Goal: Task Accomplishment & Management: Complete application form

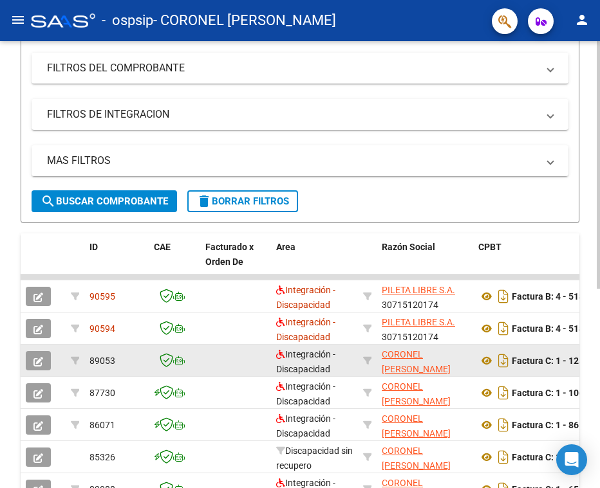
scroll to position [39, 0]
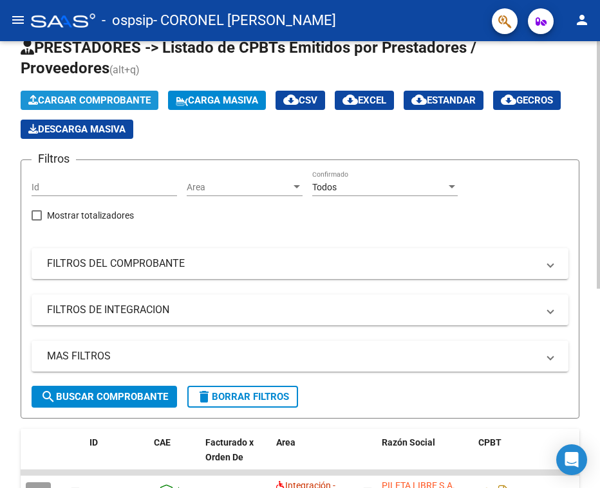
click at [118, 98] on span "Cargar Comprobante" at bounding box center [89, 101] width 122 height 12
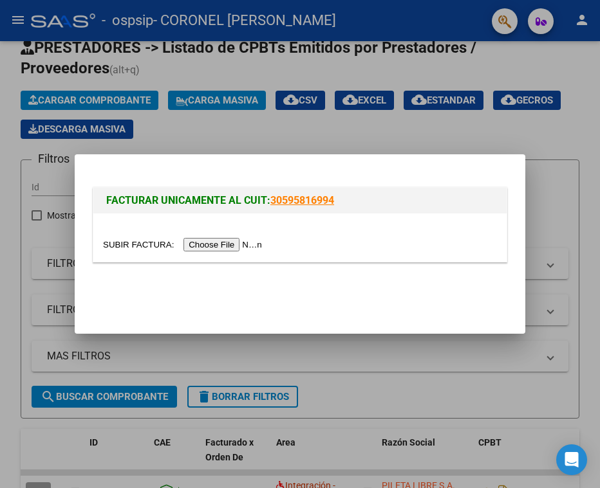
click at [217, 242] on input "file" at bounding box center [184, 245] width 163 height 14
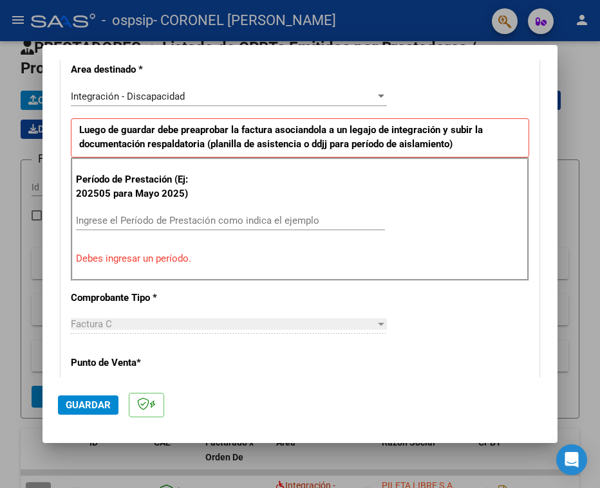
scroll to position [329, 0]
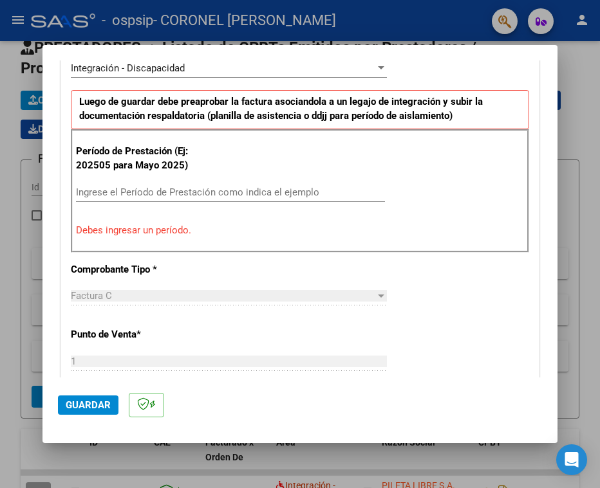
click at [203, 185] on div "Ingrese el Período de Prestación como indica el ejemplo" at bounding box center [230, 192] width 309 height 19
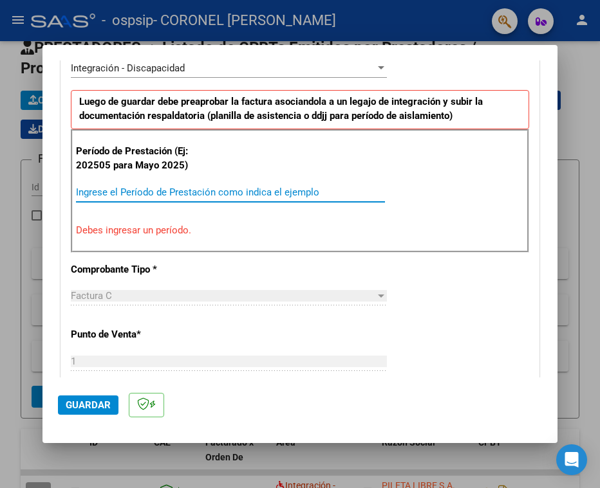
click at [198, 192] on input "Ingrese el Período de Prestación como indica el ejemplo" at bounding box center [230, 193] width 309 height 12
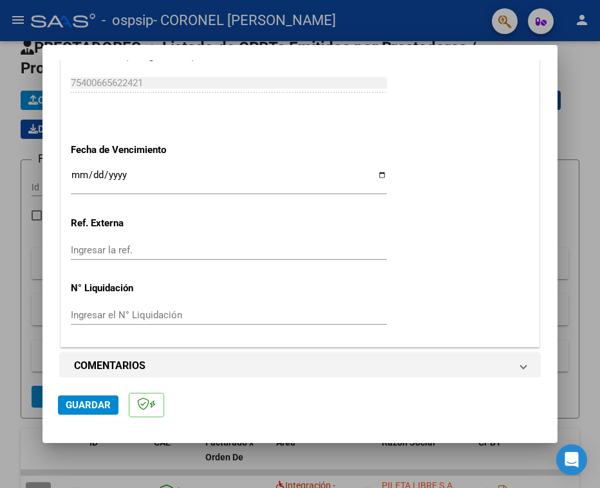
scroll to position [844, 0]
type input "202509"
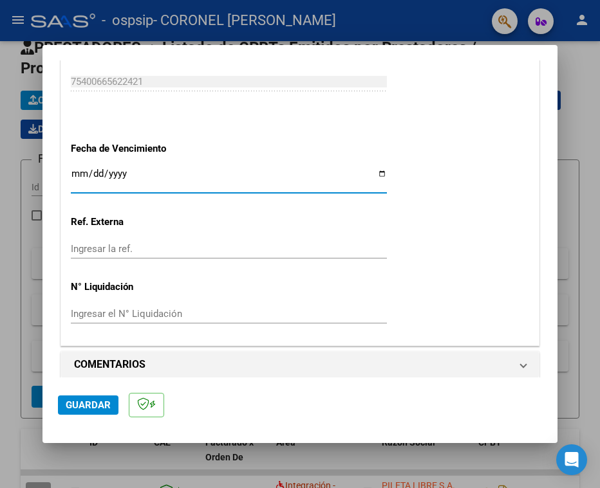
click at [81, 176] on input "Ingresar la fecha" at bounding box center [229, 179] width 316 height 21
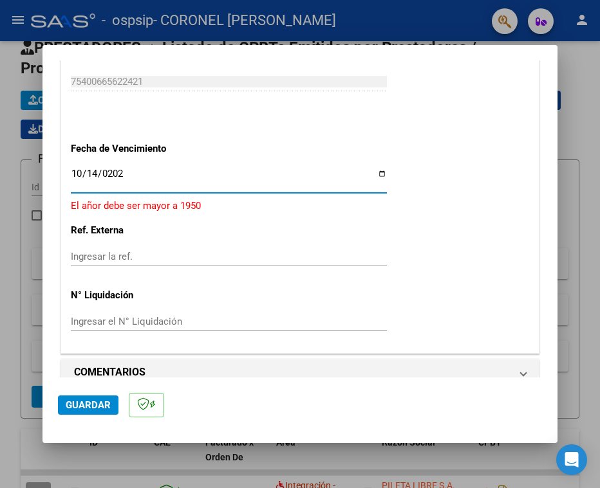
type input "[DATE]"
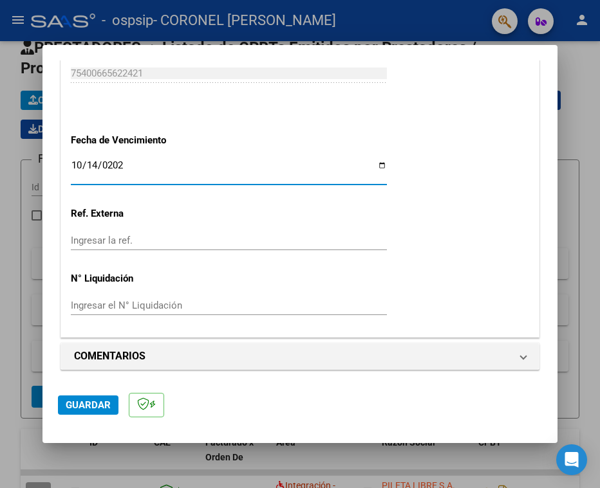
scroll to position [855, 0]
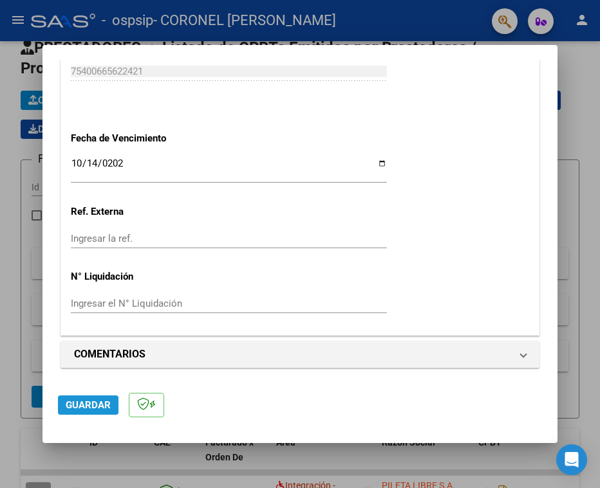
click at [86, 405] on span "Guardar" at bounding box center [88, 406] width 45 height 12
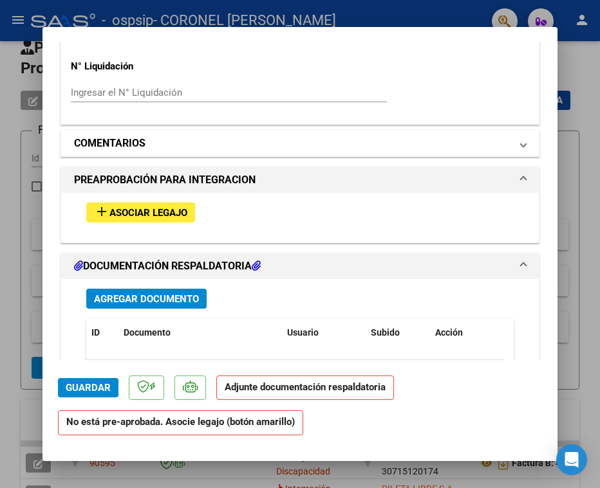
scroll to position [1030, 0]
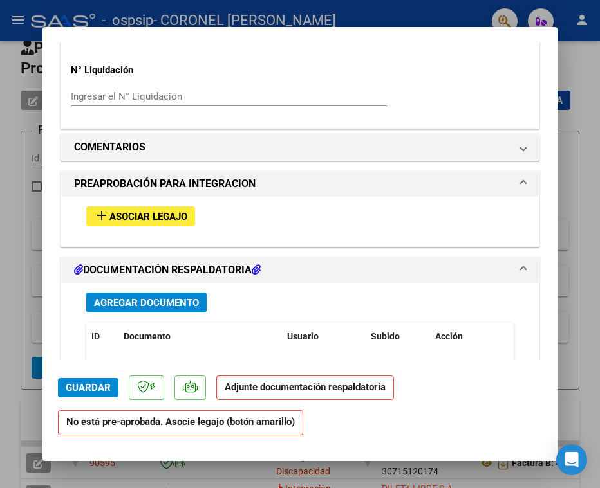
click at [250, 183] on h1 "PREAPROBACIÓN PARA INTEGRACION" at bounding box center [164, 183] width 181 height 15
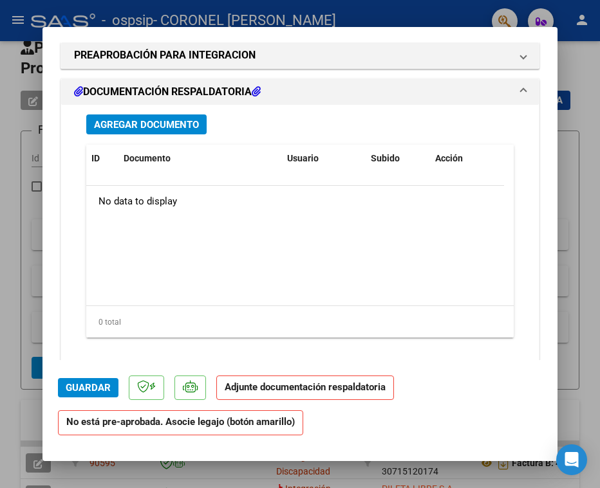
click at [234, 95] on h1 "DOCUMENTACIÓN RESPALDATORIA" at bounding box center [167, 91] width 187 height 15
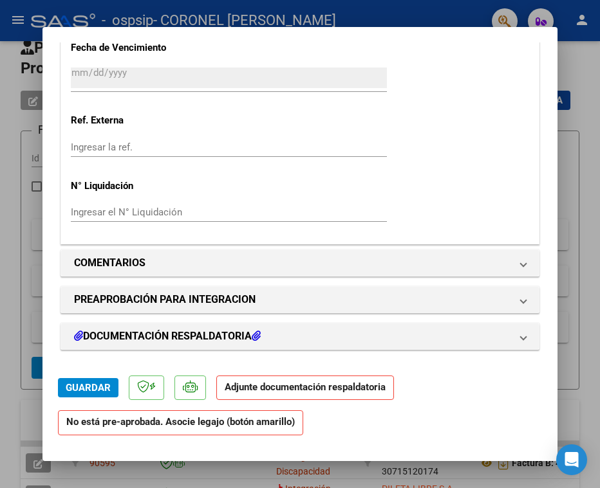
scroll to position [913, 0]
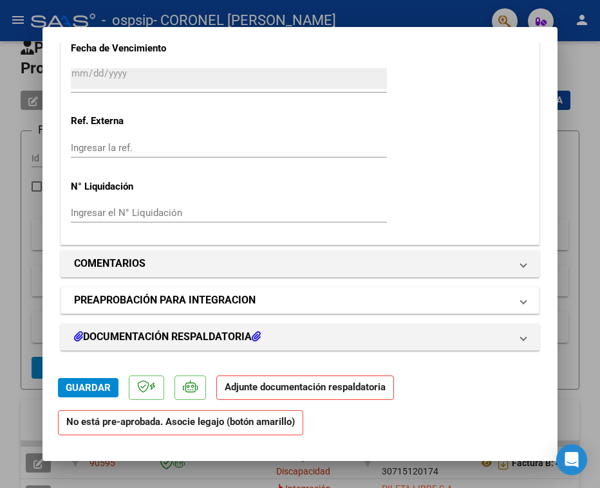
click at [314, 298] on mat-panel-title "PREAPROBACIÓN PARA INTEGRACION" at bounding box center [292, 300] width 436 height 15
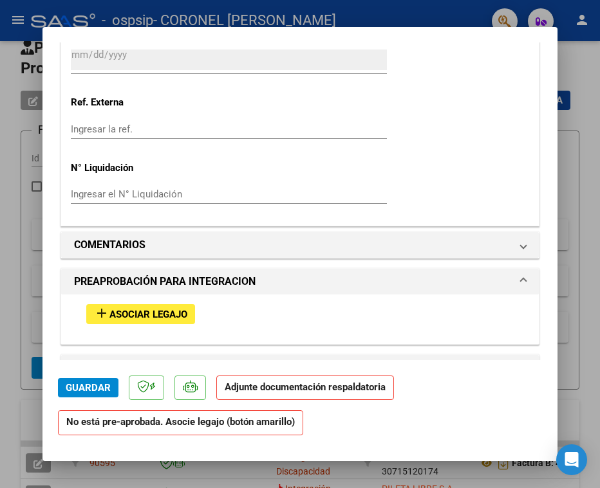
scroll to position [963, 0]
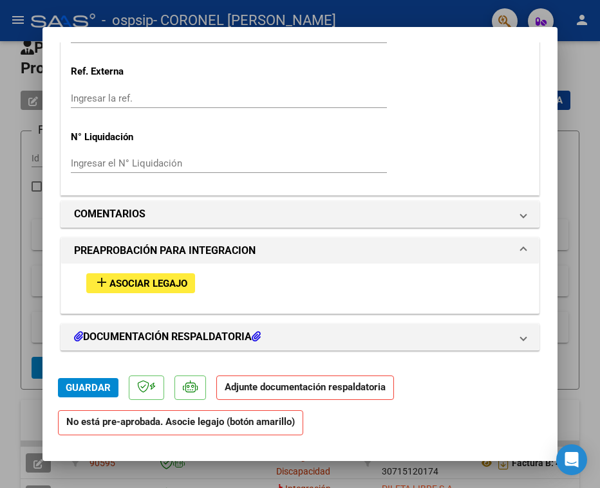
click at [286, 258] on mat-panel-title "PREAPROBACIÓN PARA INTEGRACION" at bounding box center [292, 250] width 436 height 15
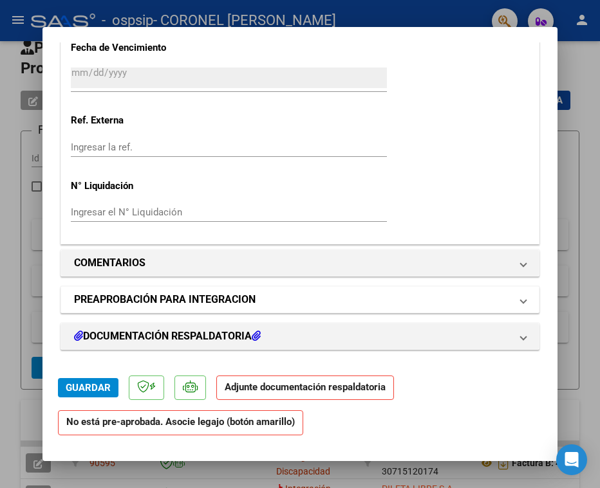
scroll to position [913, 0]
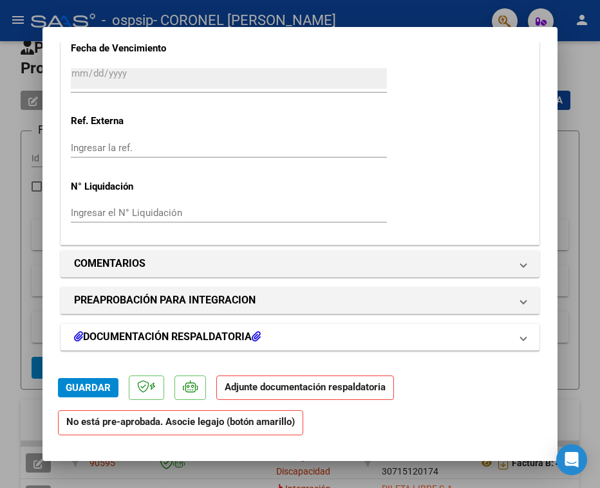
click at [315, 329] on mat-panel-title "DOCUMENTACIÓN RESPALDATORIA" at bounding box center [292, 336] width 436 height 15
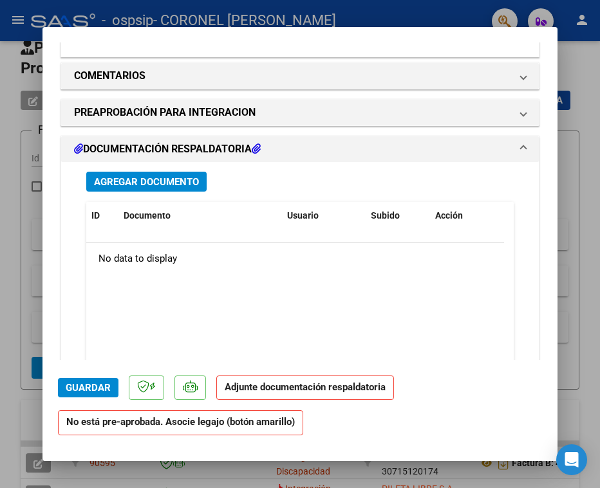
scroll to position [1106, 0]
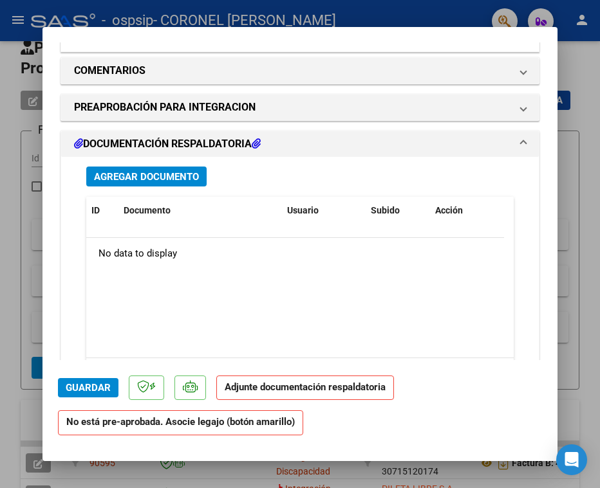
click at [189, 184] on button "Agregar Documento" at bounding box center [146, 177] width 120 height 20
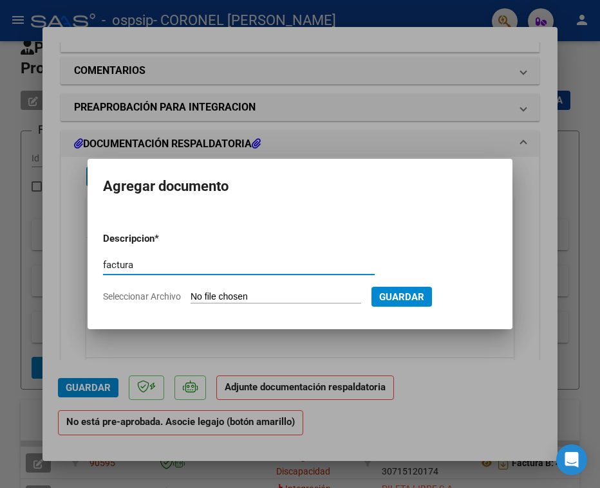
type input "factura"
click at [264, 300] on input "Seleccionar Archivo" at bounding box center [275, 297] width 171 height 12
type input "C:\fakepath\27377841110_011_00001_00000154.pdf"
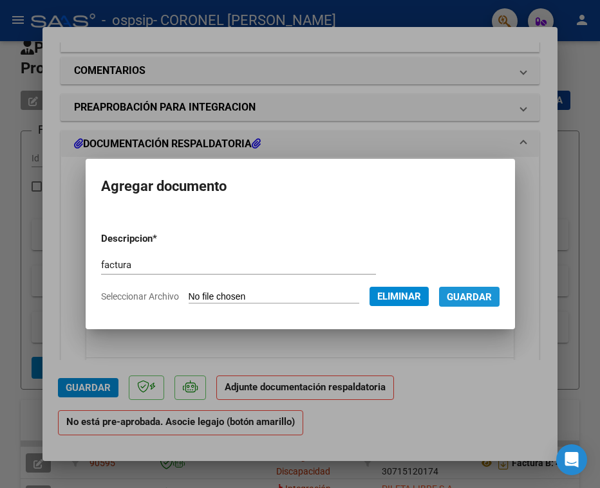
click at [485, 295] on span "Guardar" at bounding box center [469, 297] width 45 height 12
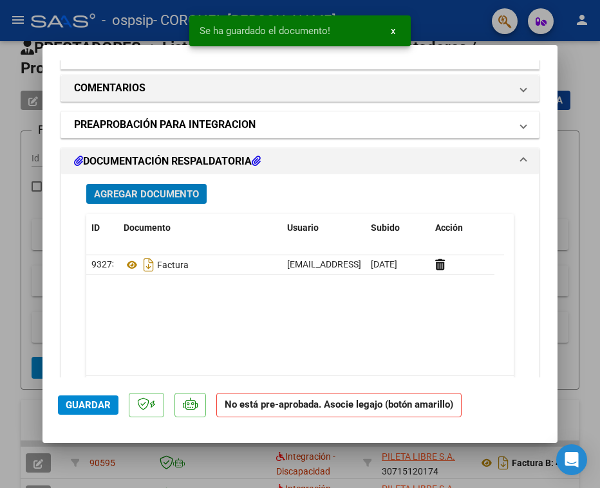
click at [217, 118] on h1 "PREAPROBACIÓN PARA INTEGRACION" at bounding box center [164, 124] width 181 height 15
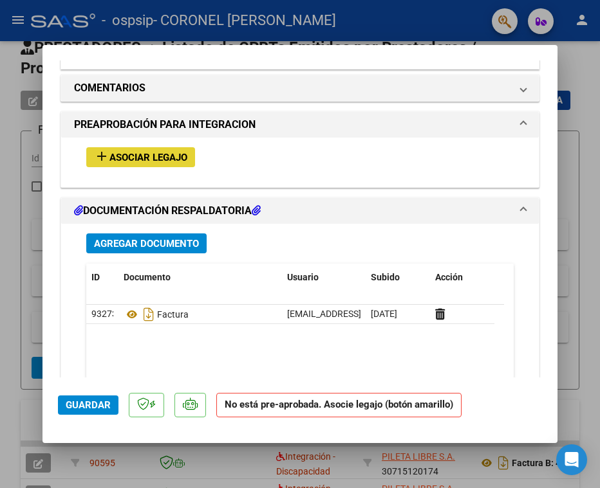
click at [164, 153] on span "Asociar Legajo" at bounding box center [148, 158] width 78 height 12
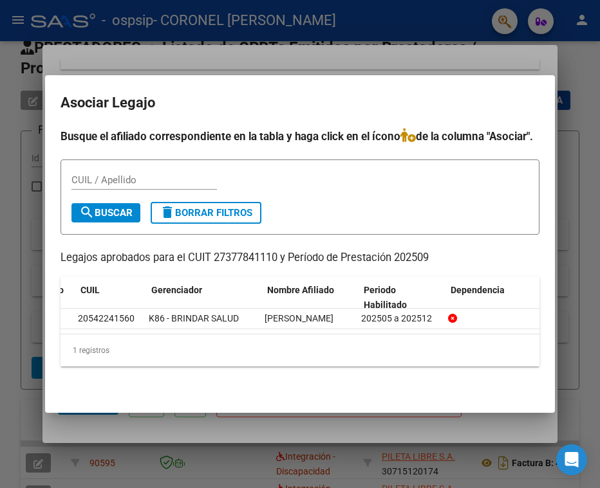
scroll to position [0, 0]
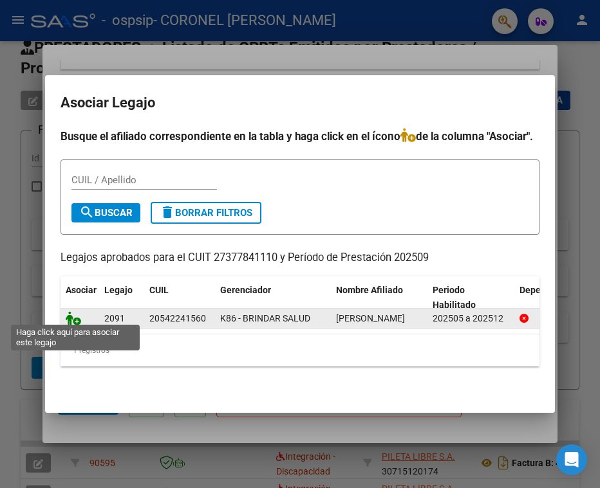
click at [73, 315] on icon at bounding box center [73, 318] width 15 height 14
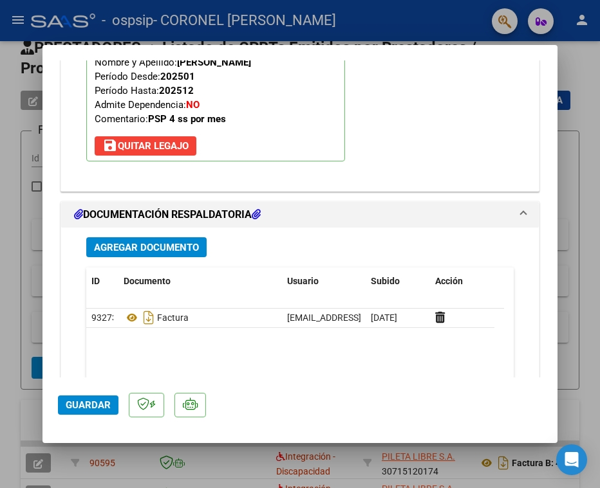
scroll to position [1318, 0]
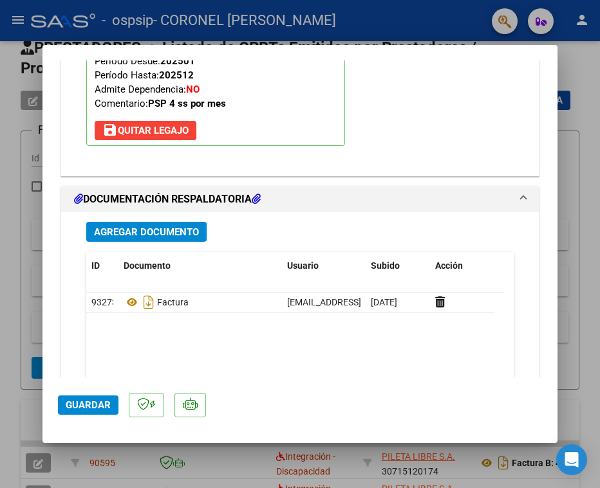
click at [188, 240] on button "Agregar Documento" at bounding box center [146, 232] width 120 height 20
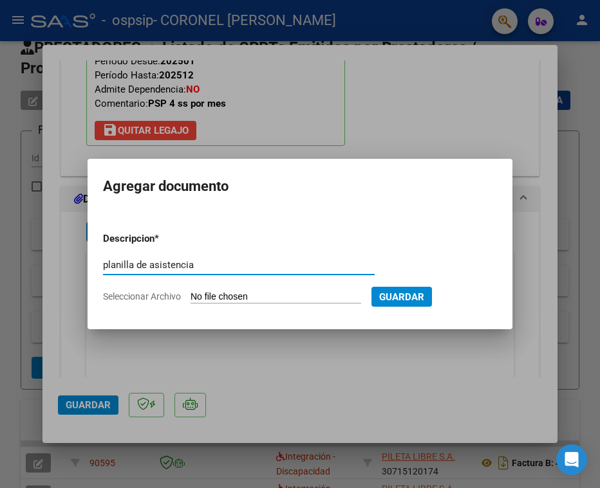
type input "planilla de asistencia"
click at [277, 293] on input "Seleccionar Archivo" at bounding box center [275, 297] width 171 height 12
type input "C:\fakepath\Jurado psicopdg asistencia.pdf"
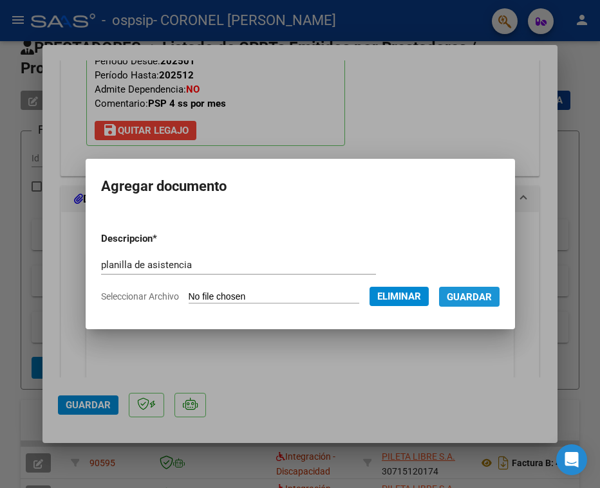
click at [482, 300] on span "Guardar" at bounding box center [469, 297] width 45 height 12
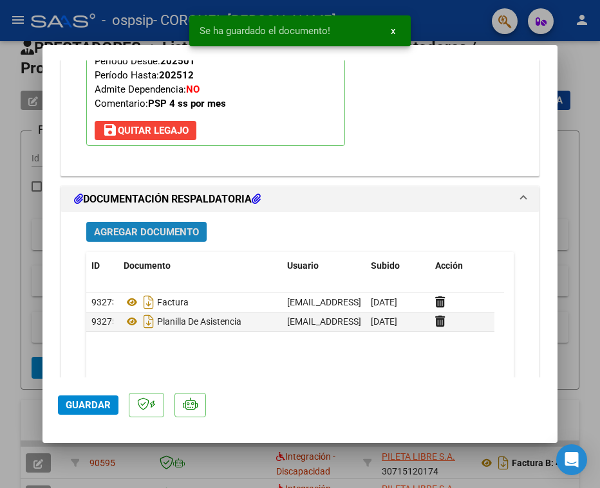
click at [158, 230] on span "Agregar Documento" at bounding box center [146, 232] width 105 height 12
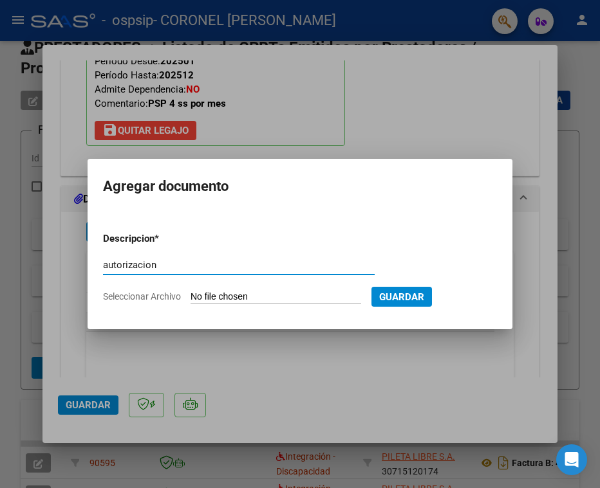
type input "autorizacion"
click at [310, 300] on input "Seleccionar Archivo" at bounding box center [275, 297] width 171 height 12
click at [246, 291] on app-file-uploader "Seleccionar Archivo" at bounding box center [237, 297] width 268 height 12
click at [332, 291] on app-file-uploader "Seleccionar Archivo" at bounding box center [237, 297] width 268 height 12
click at [421, 291] on span "Guardar" at bounding box center [401, 297] width 45 height 12
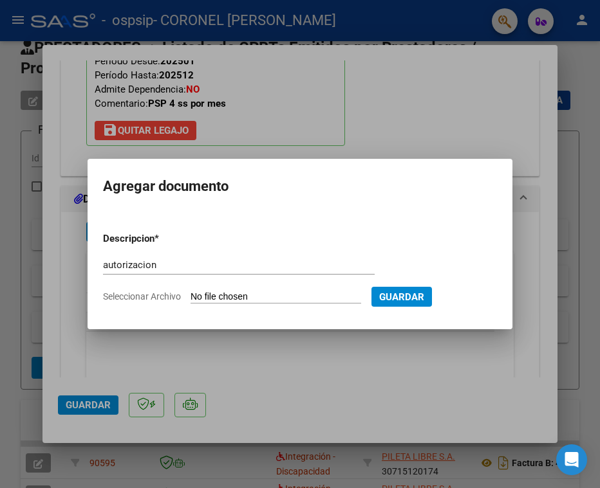
drag, startPoint x: 289, startPoint y: 283, endPoint x: 281, endPoint y: 294, distance: 13.4
click at [284, 293] on form "Descripcion * autorizacion Escriba aquí una descripcion Seleccionar Archivo Gua…" at bounding box center [300, 268] width 394 height 92
click at [268, 297] on input "Seleccionar Archivo" at bounding box center [275, 297] width 171 height 12
type input "C:\fakepath\autorizacion1589681b50c2244d1 (1).pdf"
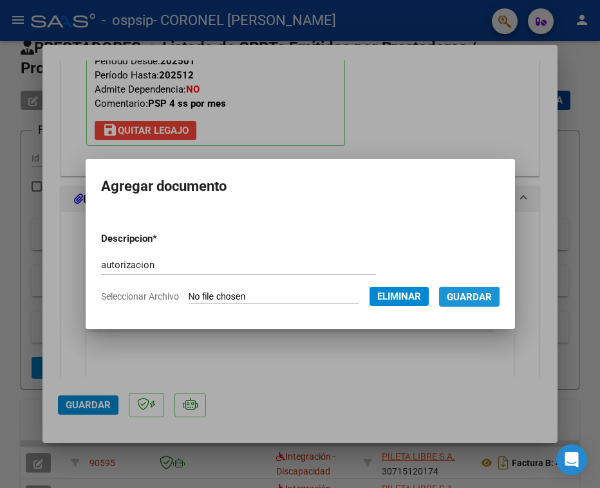
click at [483, 290] on button "Guardar" at bounding box center [469, 297] width 60 height 20
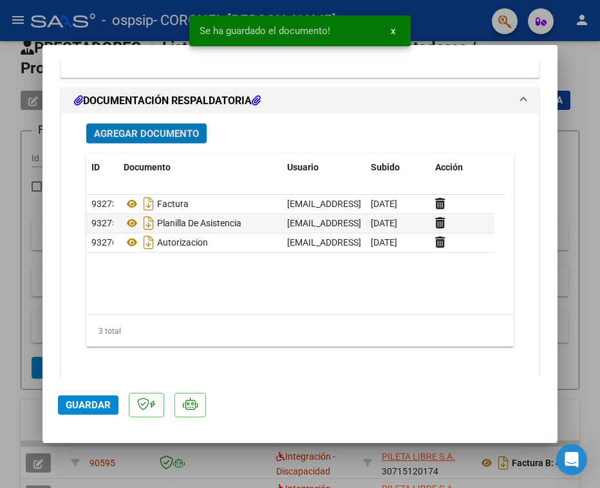
scroll to position [1447, 0]
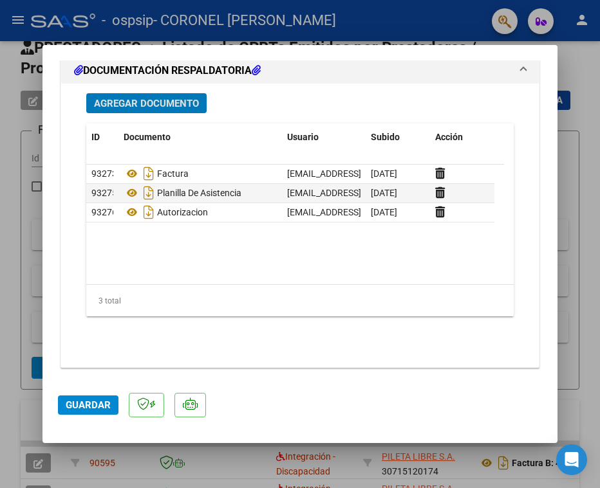
click at [87, 411] on span "Guardar" at bounding box center [88, 406] width 45 height 12
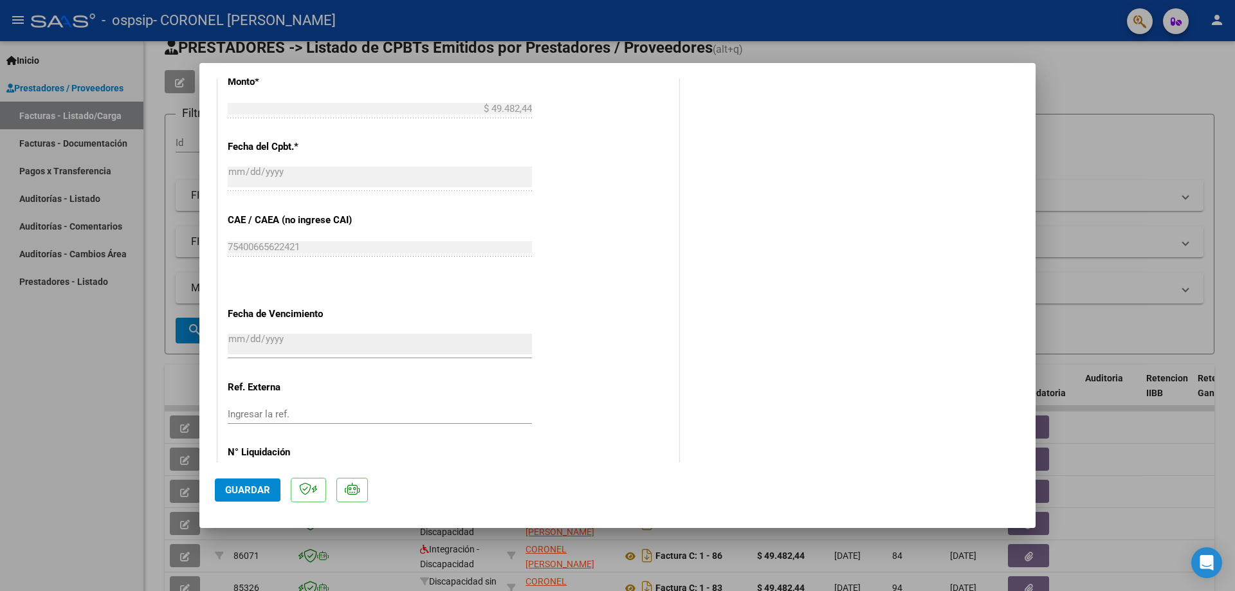
scroll to position [768, 0]
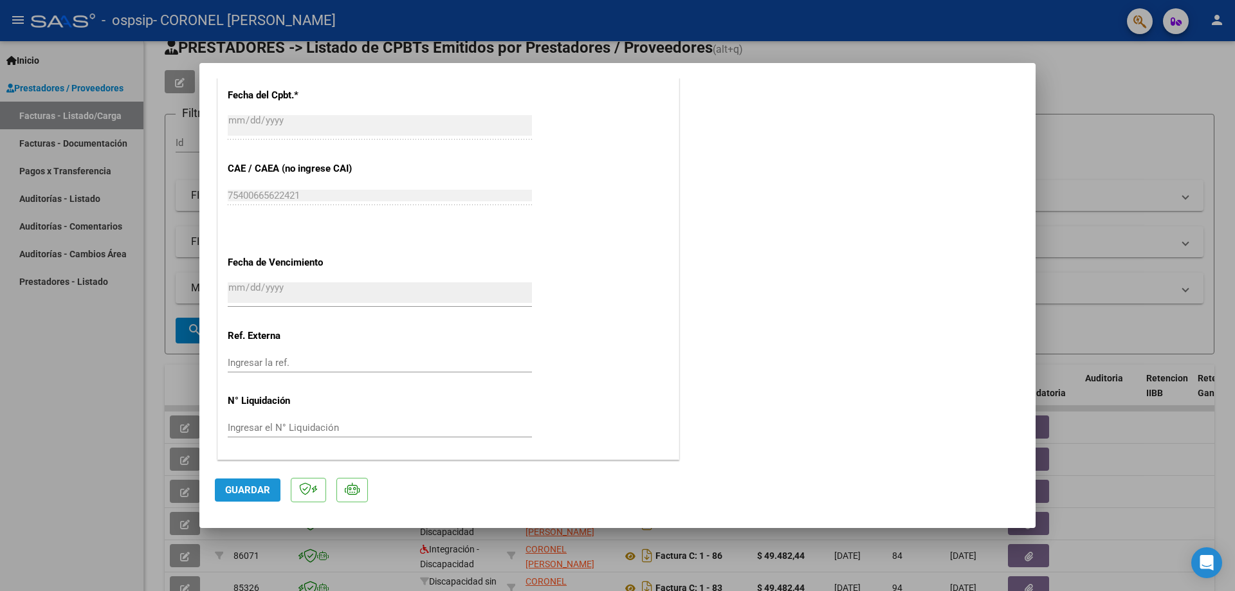
click at [232, 488] on span "Guardar" at bounding box center [247, 491] width 45 height 12
type input "$ 0,00"
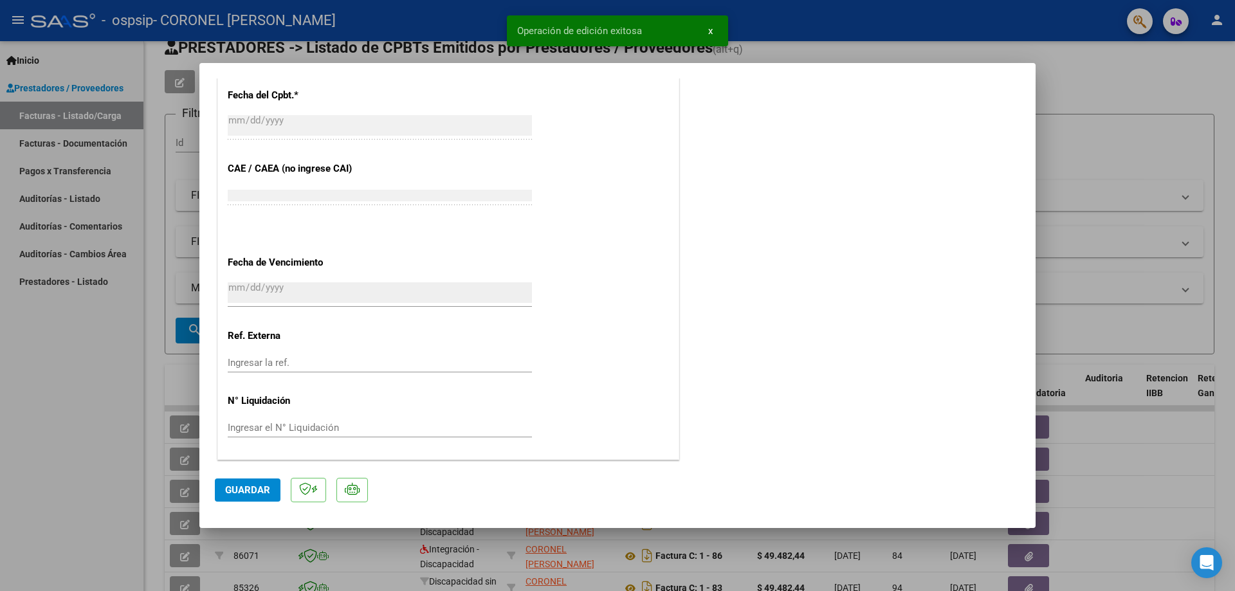
scroll to position [0, 0]
